Goal: Information Seeking & Learning: Compare options

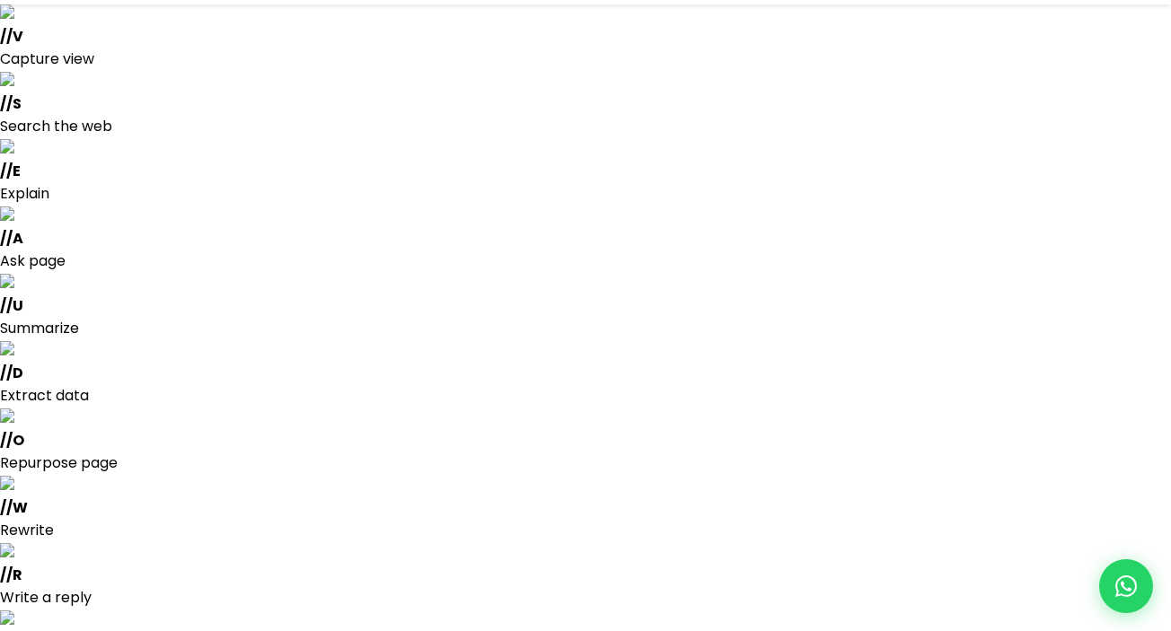
scroll to position [92, 0]
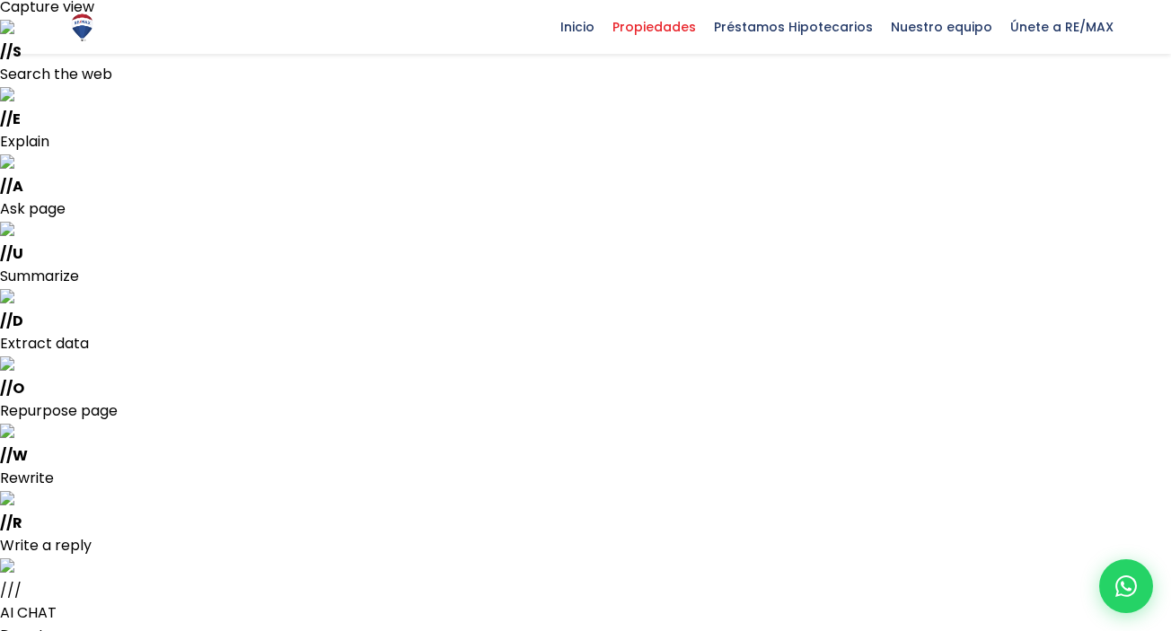
scroll to position [151, 0]
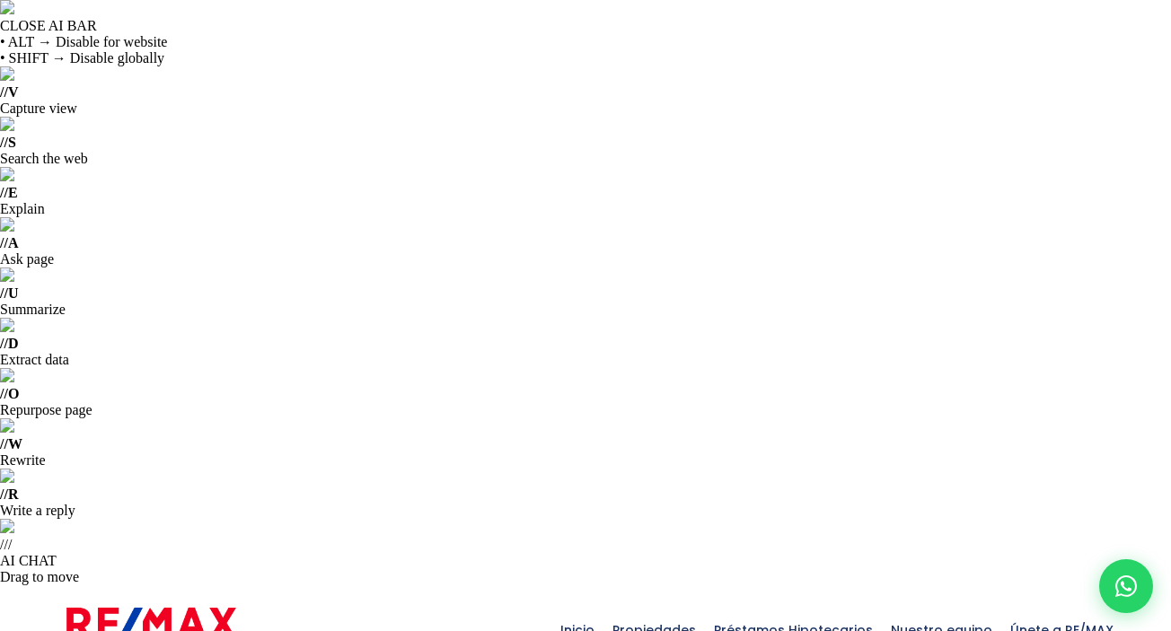
copy span "209983"
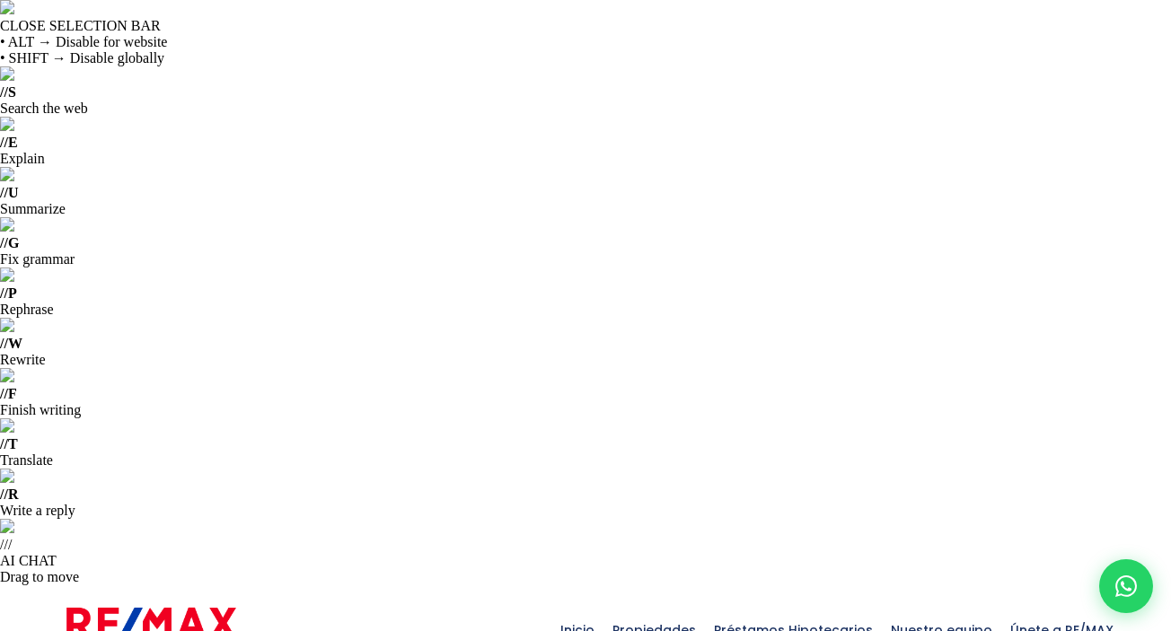
copy p "Jarabacoa"
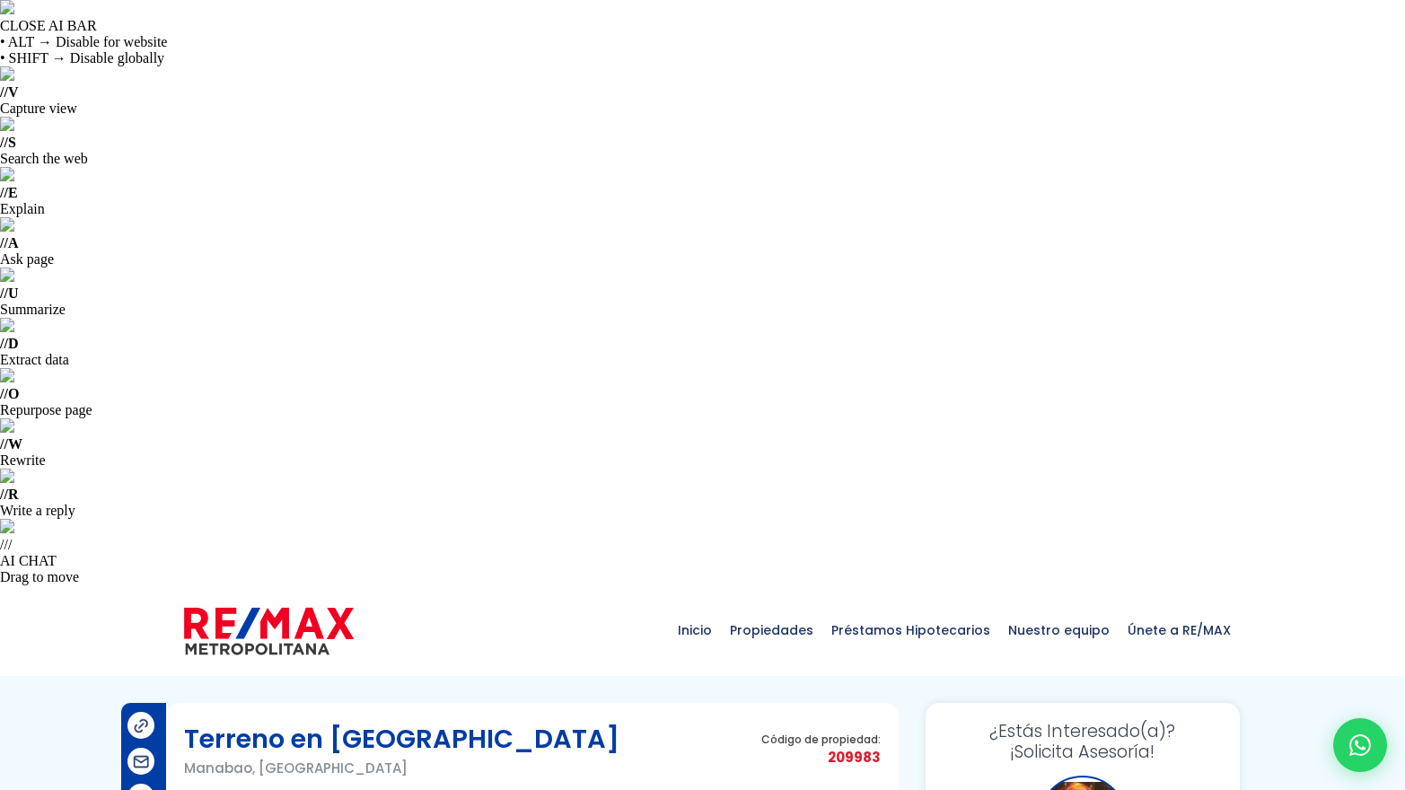
click at [191, 630] on p "Manabao, Jarabacoa" at bounding box center [401, 768] width 435 height 22
copy p "Manabao"
click at [864, 746] on span "211624" at bounding box center [820, 757] width 119 height 22
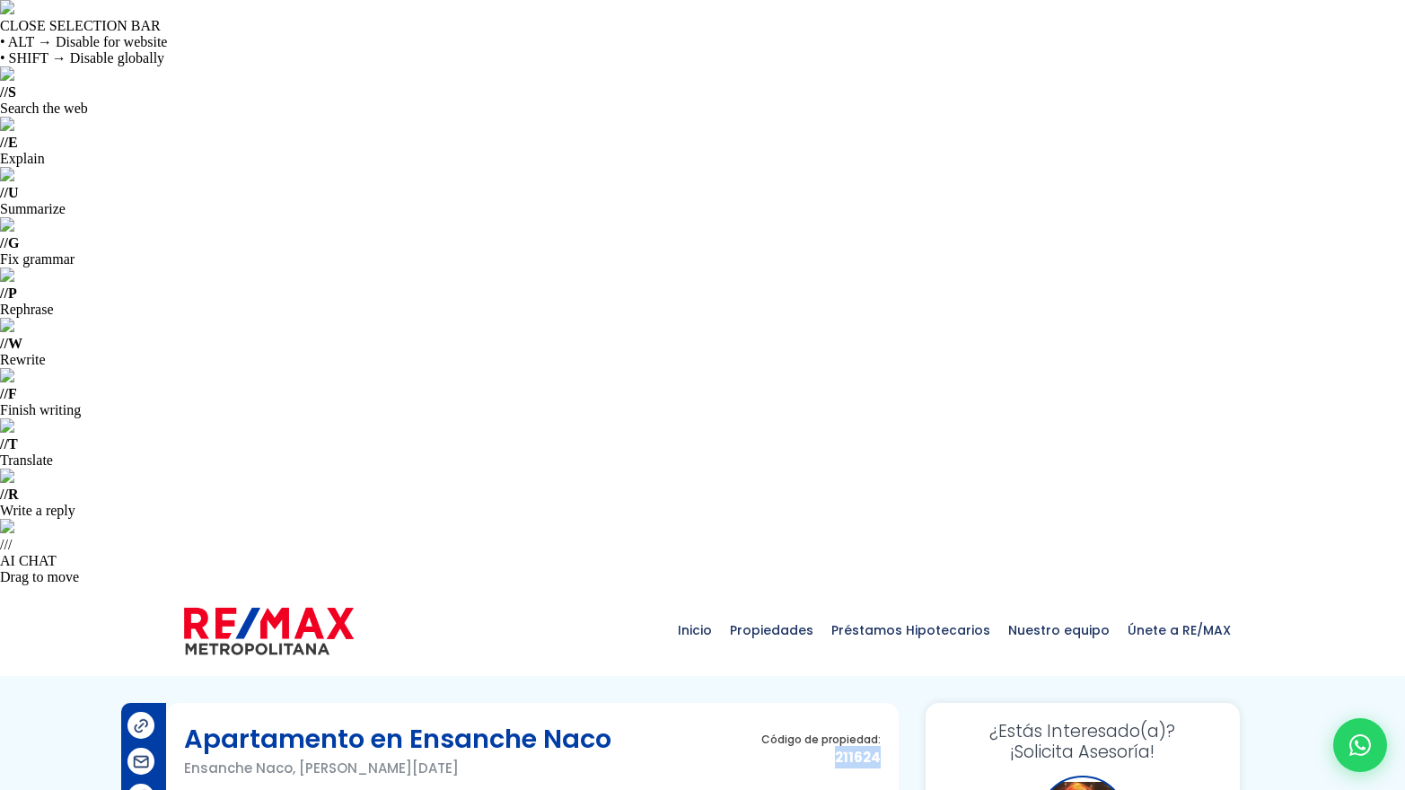
copy span "211624"
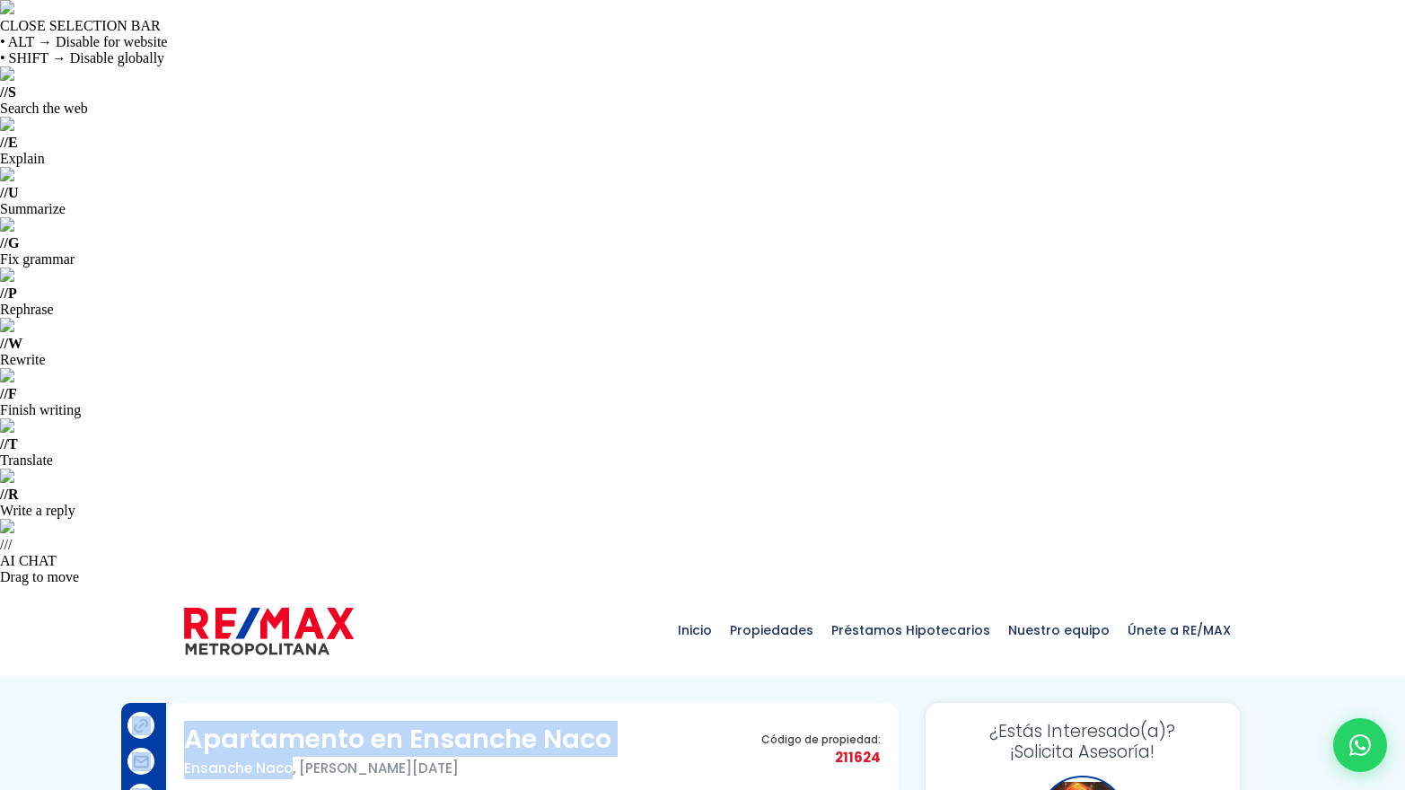
drag, startPoint x: 289, startPoint y: 185, endPoint x: 152, endPoint y: 183, distance: 137.4
click at [188, 757] on p "Ensanche Naco, Santo Domingo De Guzmán" at bounding box center [397, 768] width 427 height 22
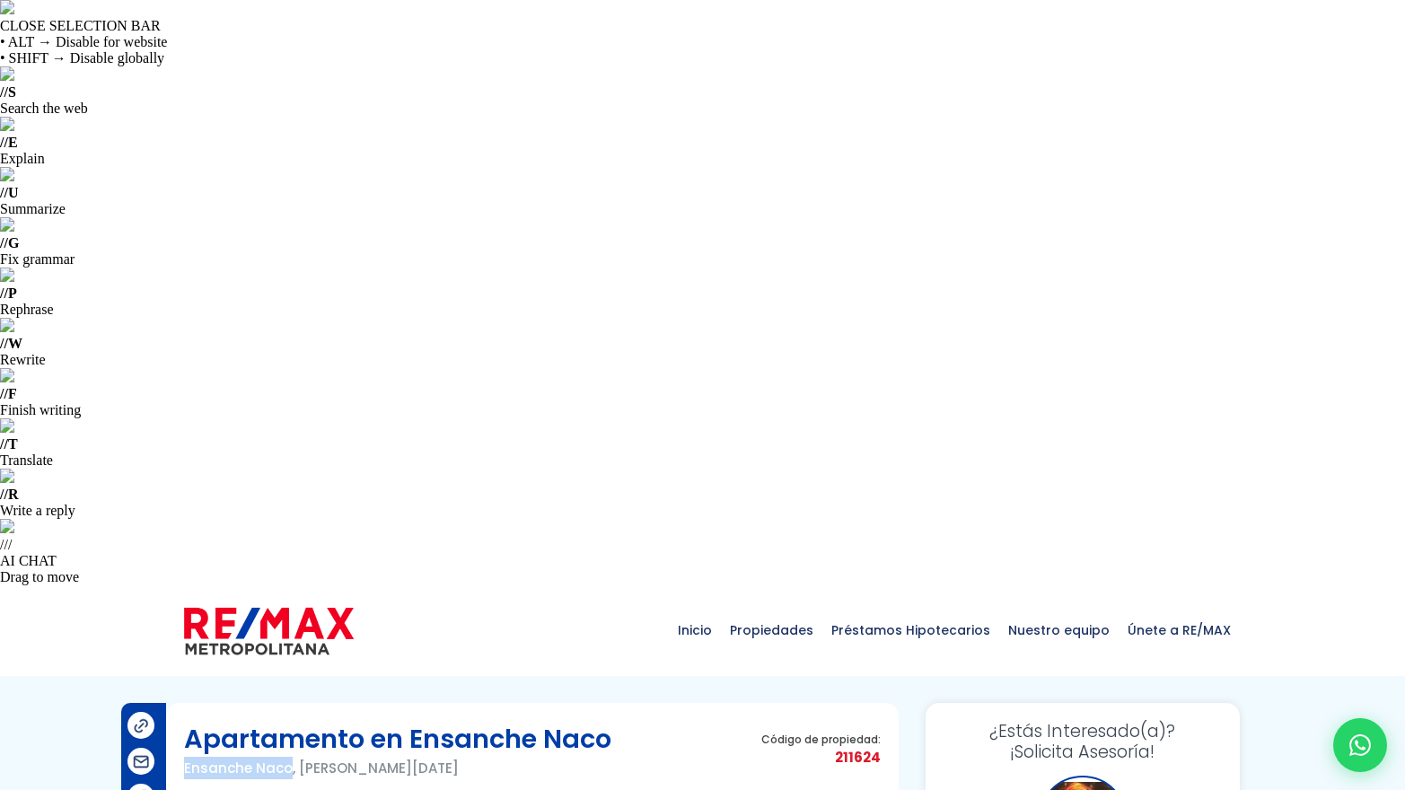
drag, startPoint x: 188, startPoint y: 183, endPoint x: 276, endPoint y: 179, distance: 88.1
click at [276, 757] on p "Ensanche Naco, Santo Domingo De Guzmán" at bounding box center [397, 768] width 427 height 22
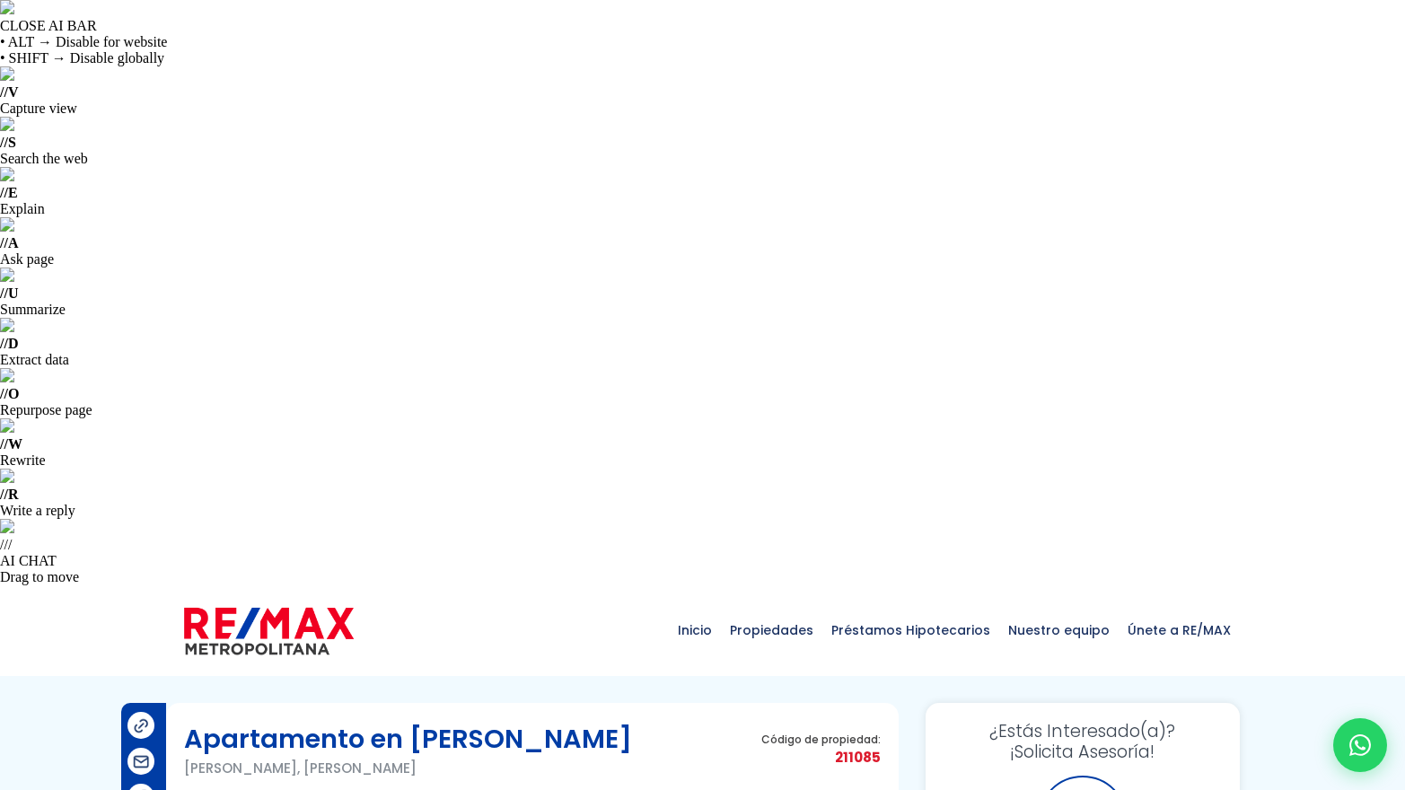
click at [859, 746] on span "211085" at bounding box center [820, 757] width 119 height 22
copy span "211085"
drag, startPoint x: 292, startPoint y: 185, endPoint x: 187, endPoint y: 189, distance: 105.1
click at [187, 757] on p "Evaristo Morales, Santo Domingo De Guzmán" at bounding box center [408, 768] width 448 height 22
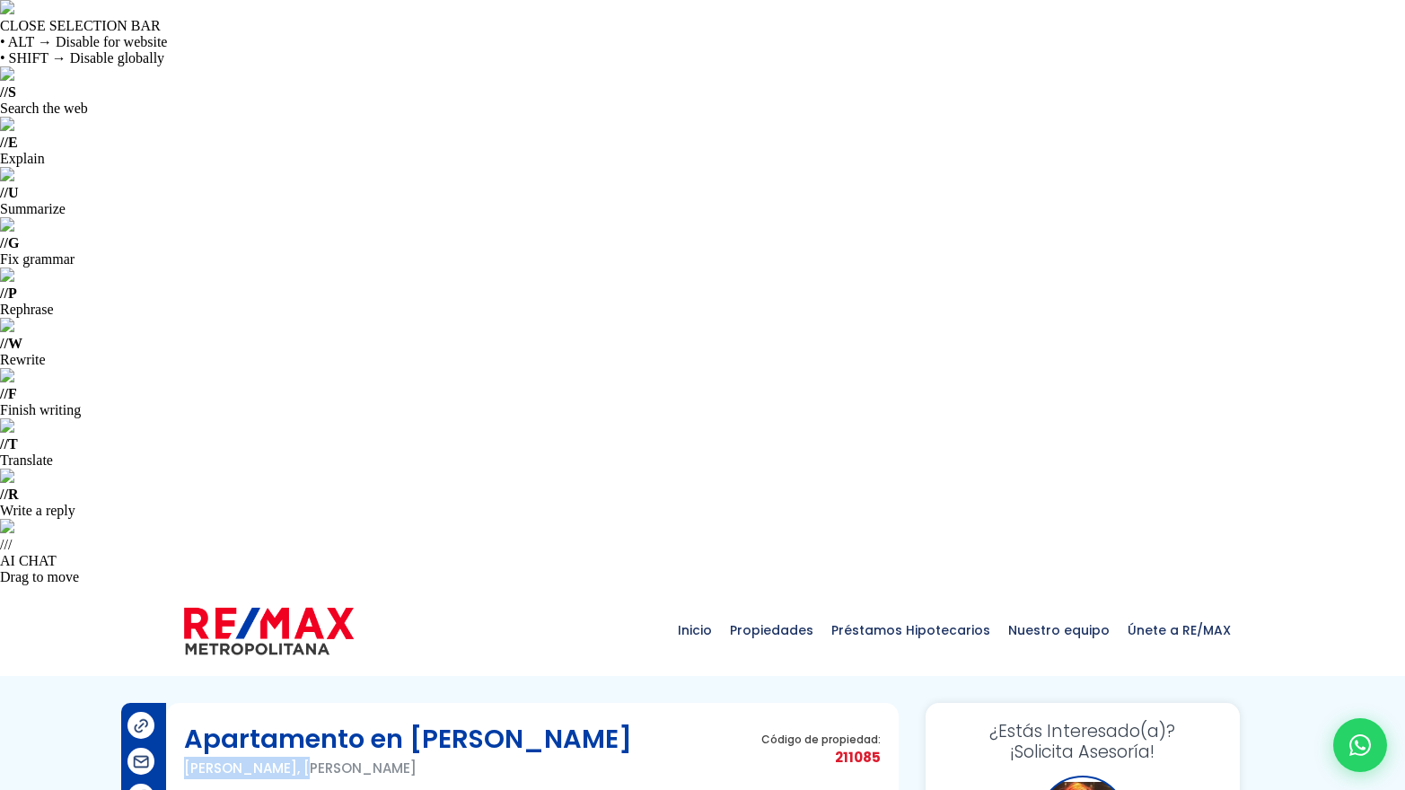
copy p "Evaristo Morales"
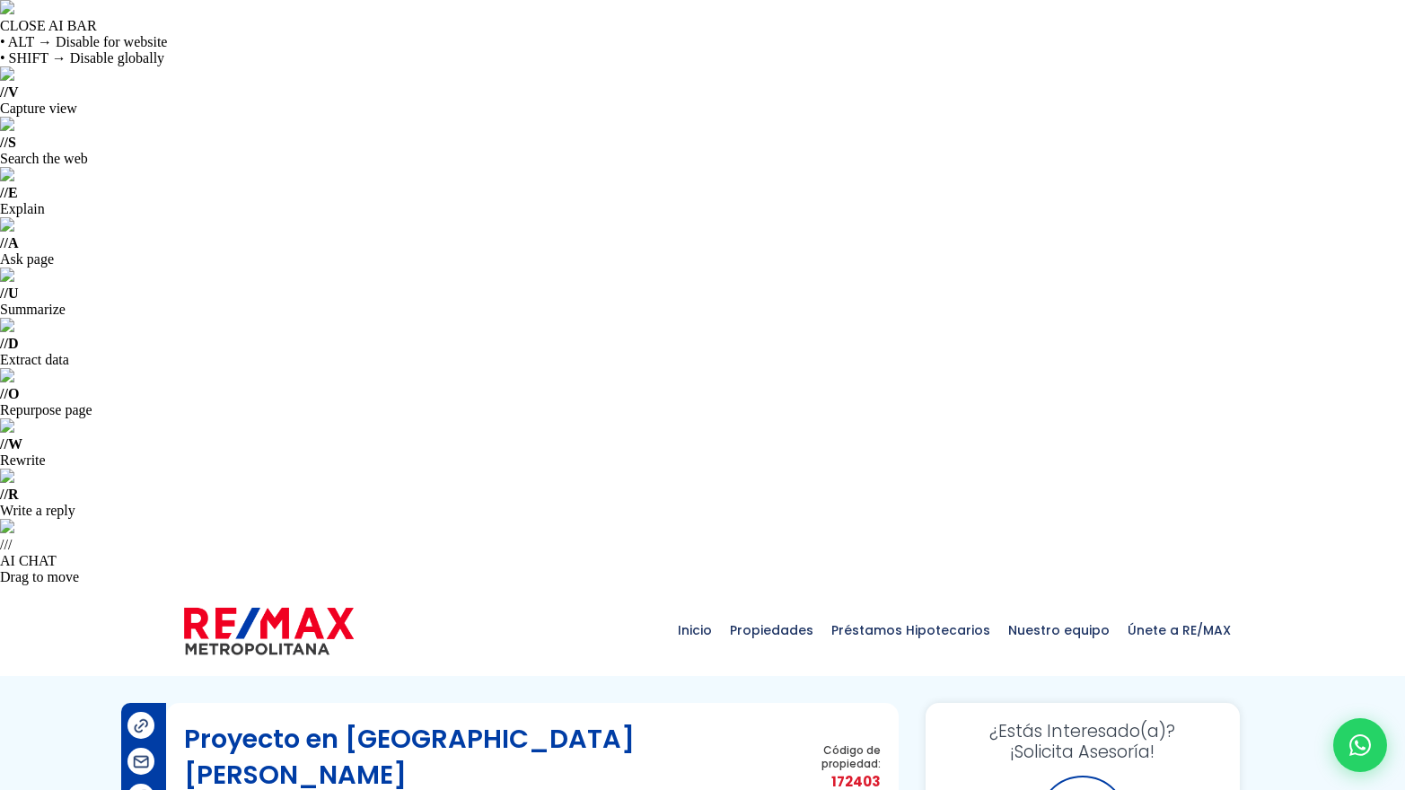
click at [855, 770] on span "172403" at bounding box center [828, 781] width 105 height 22
copy span "172403"
drag, startPoint x: 314, startPoint y: 182, endPoint x: 162, endPoint y: 185, distance: 151.7
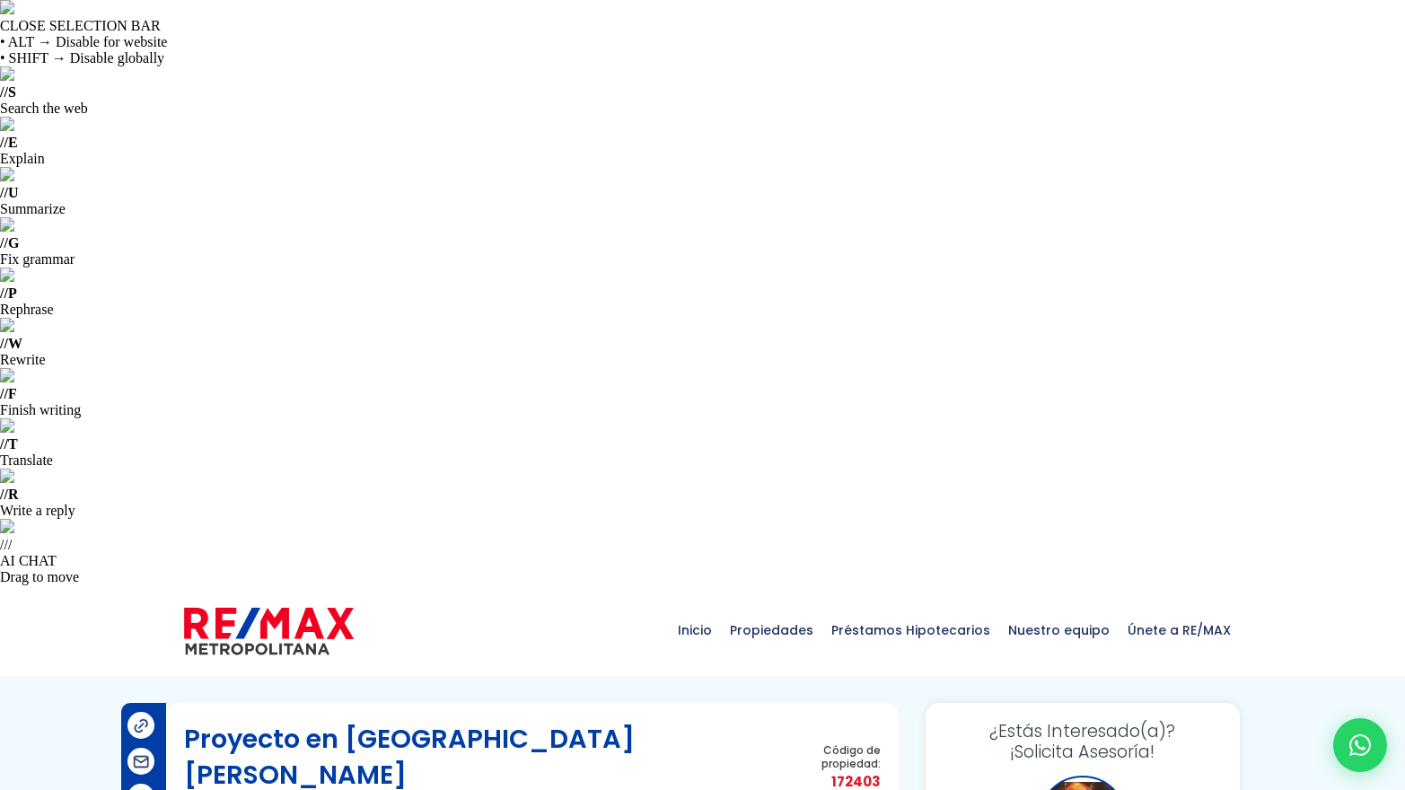
copy p "Ciudad Juan Bosch"
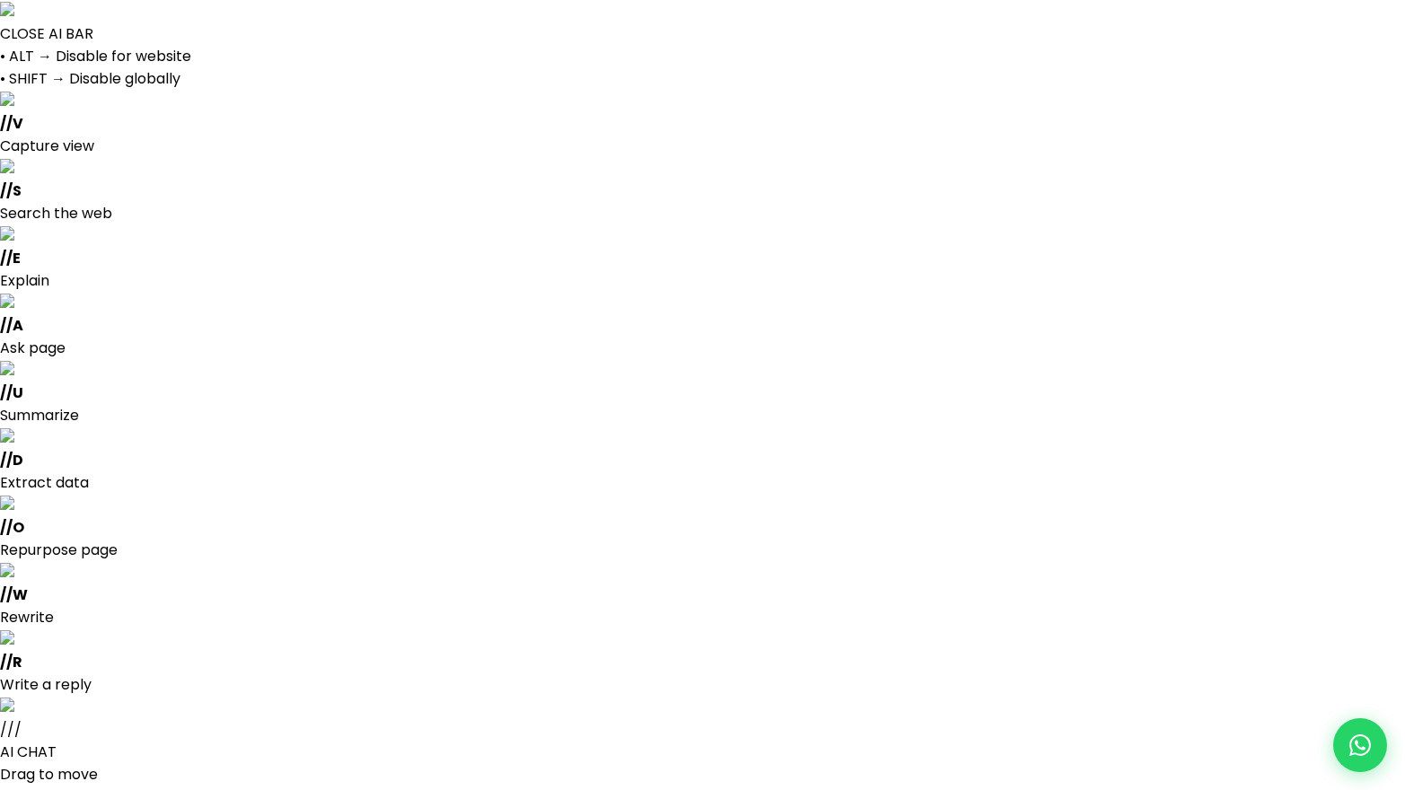
select select
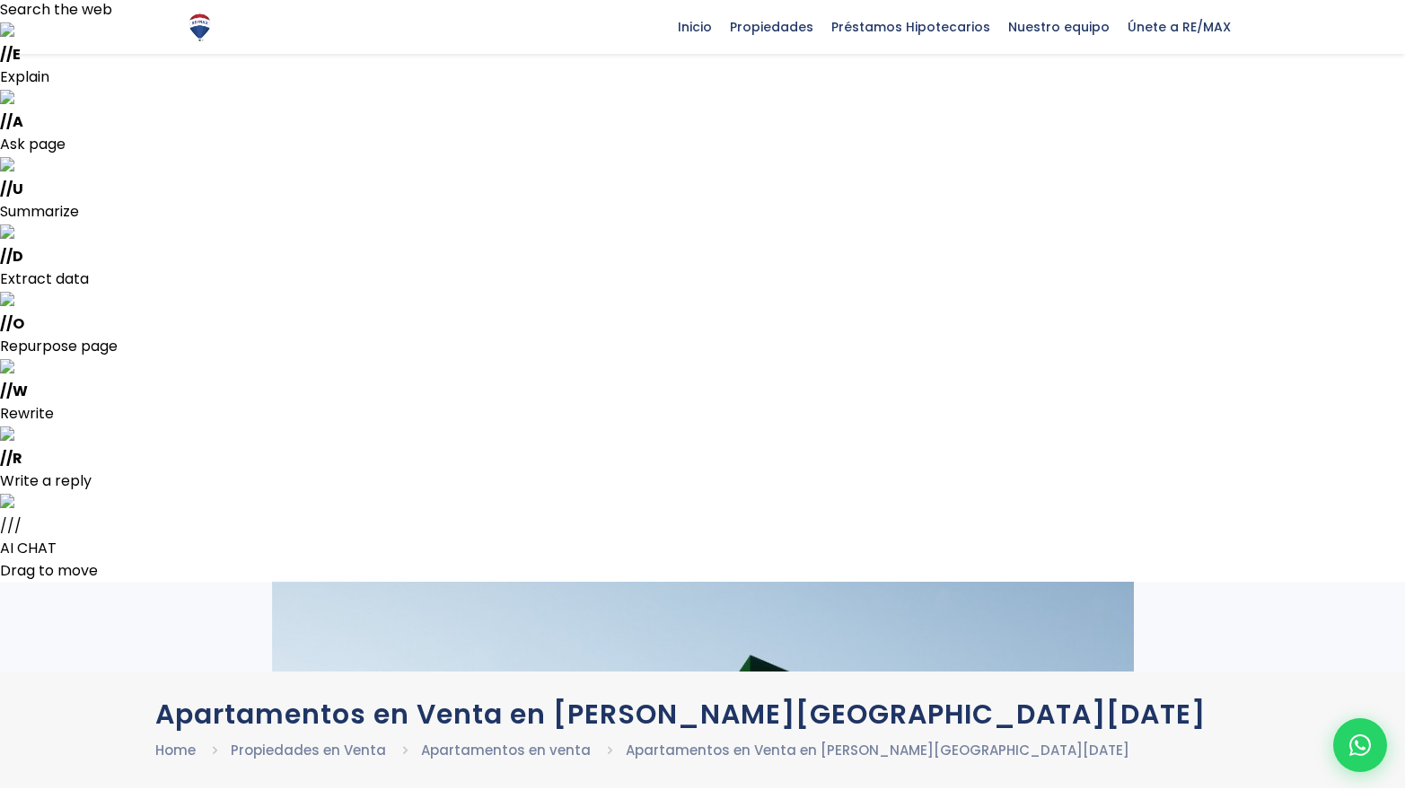
scroll to position [203, 0]
